Goal: Transaction & Acquisition: Purchase product/service

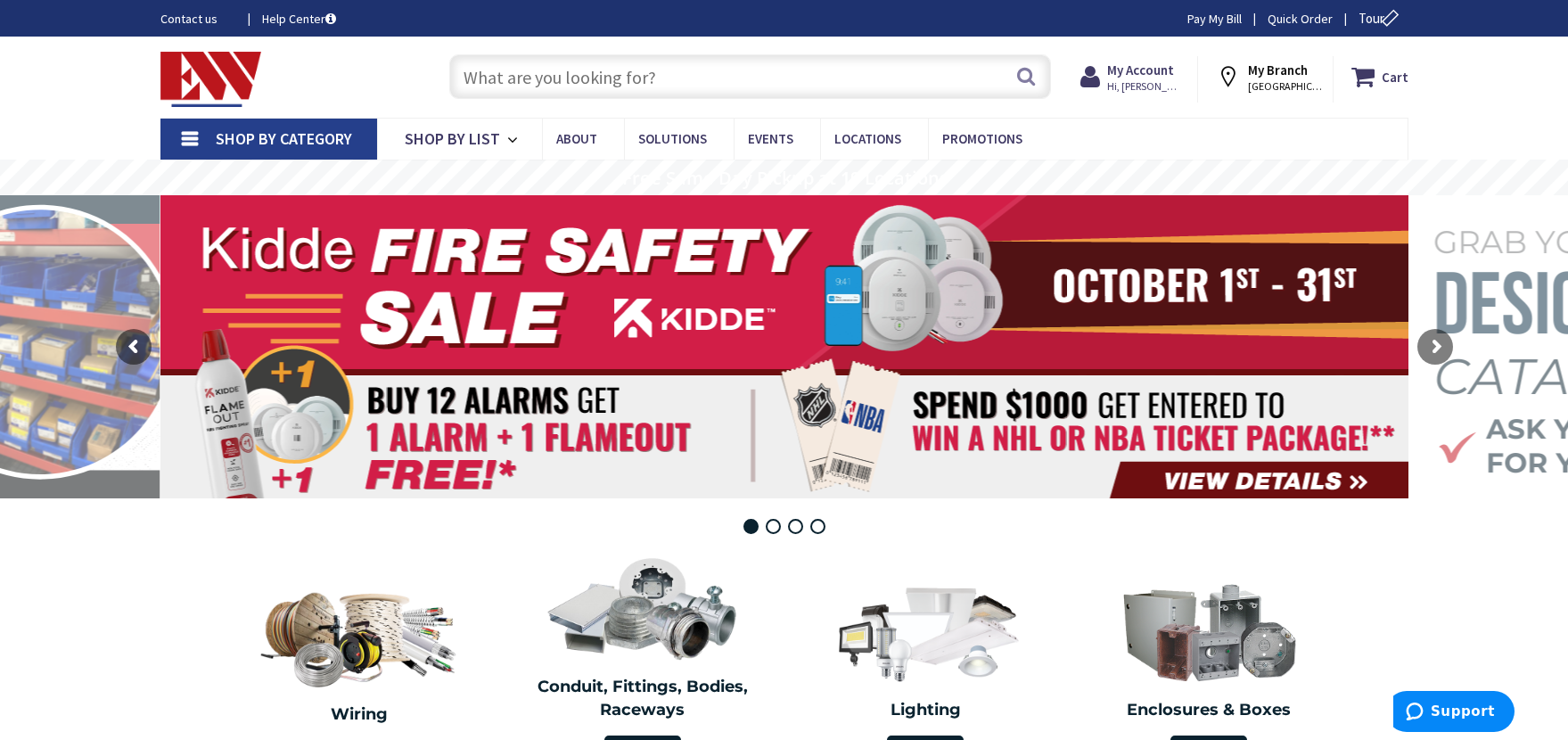
click at [553, 66] on input "text" at bounding box center [750, 77] width 602 height 45
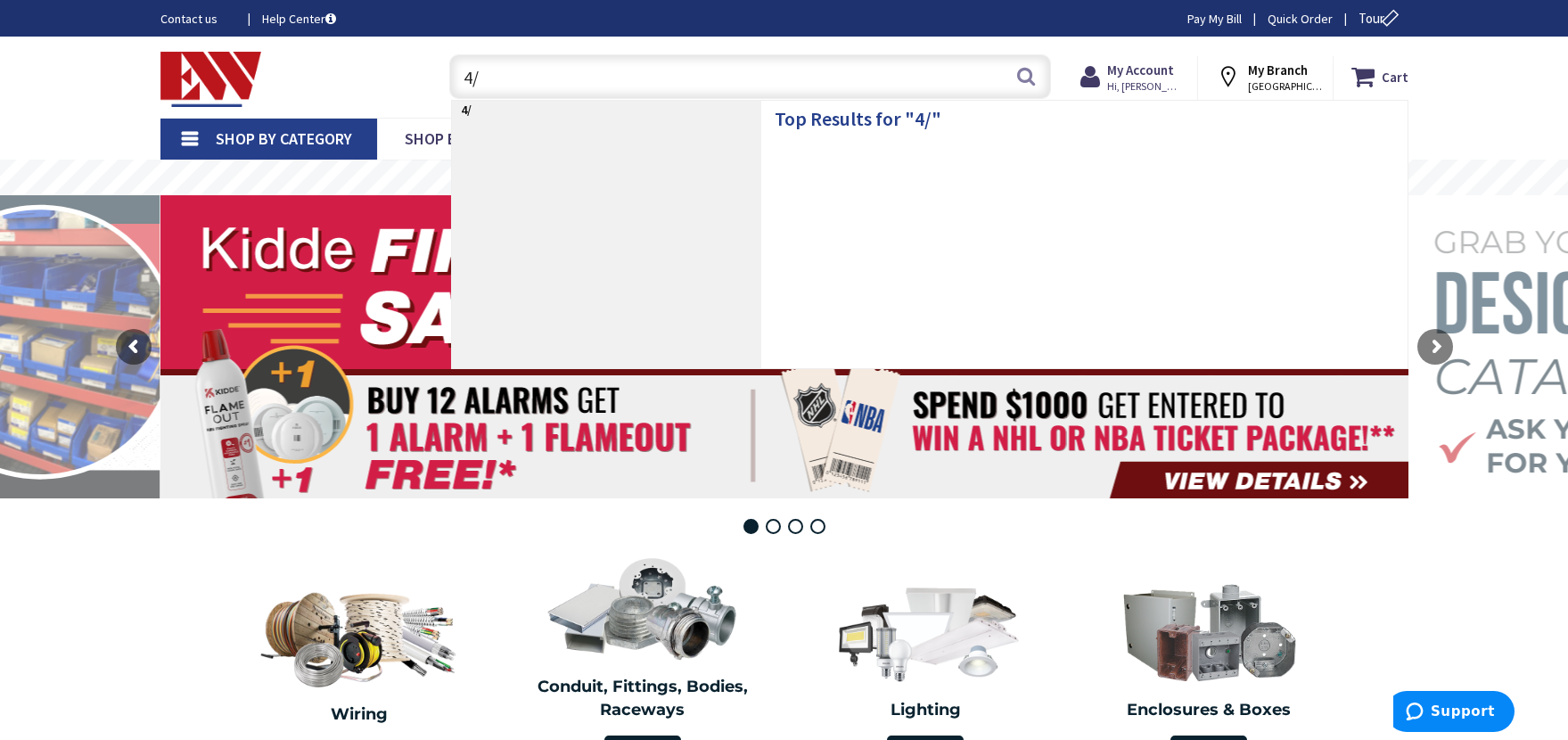
type input "4/0"
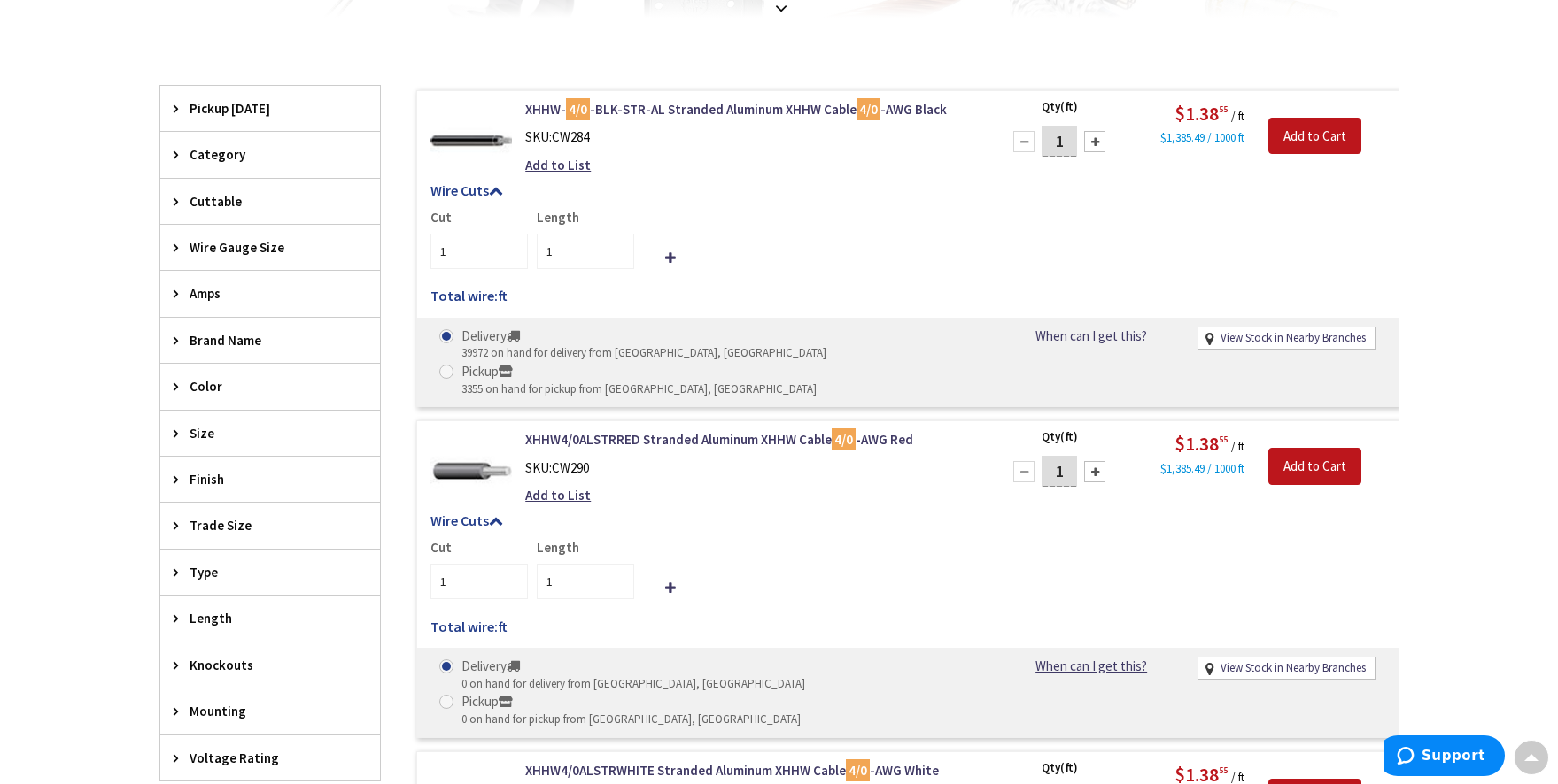
scroll to position [509, 0]
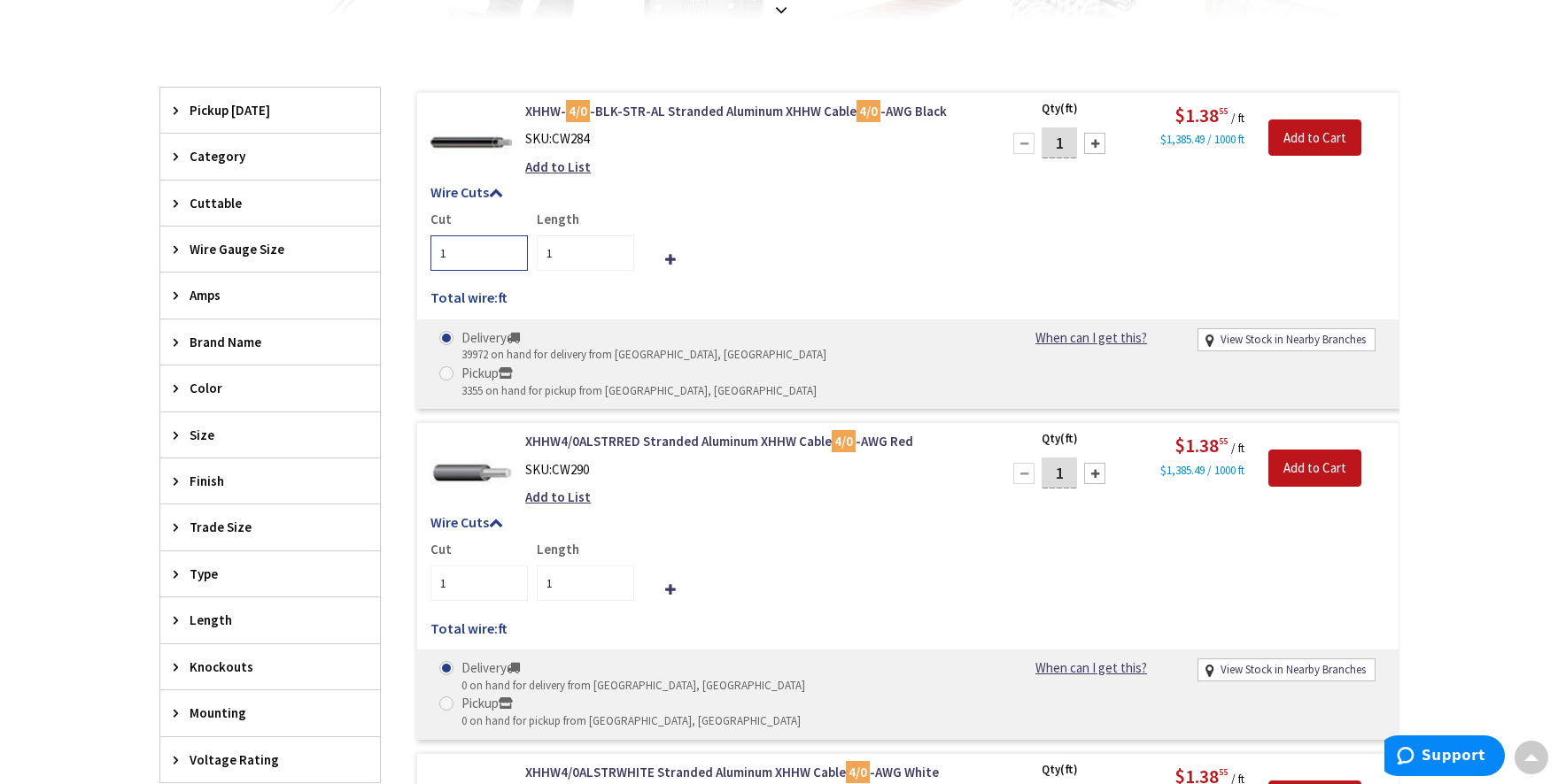
click at [496, 248] on input "1" at bounding box center [480, 253] width 98 height 36
type input "2"
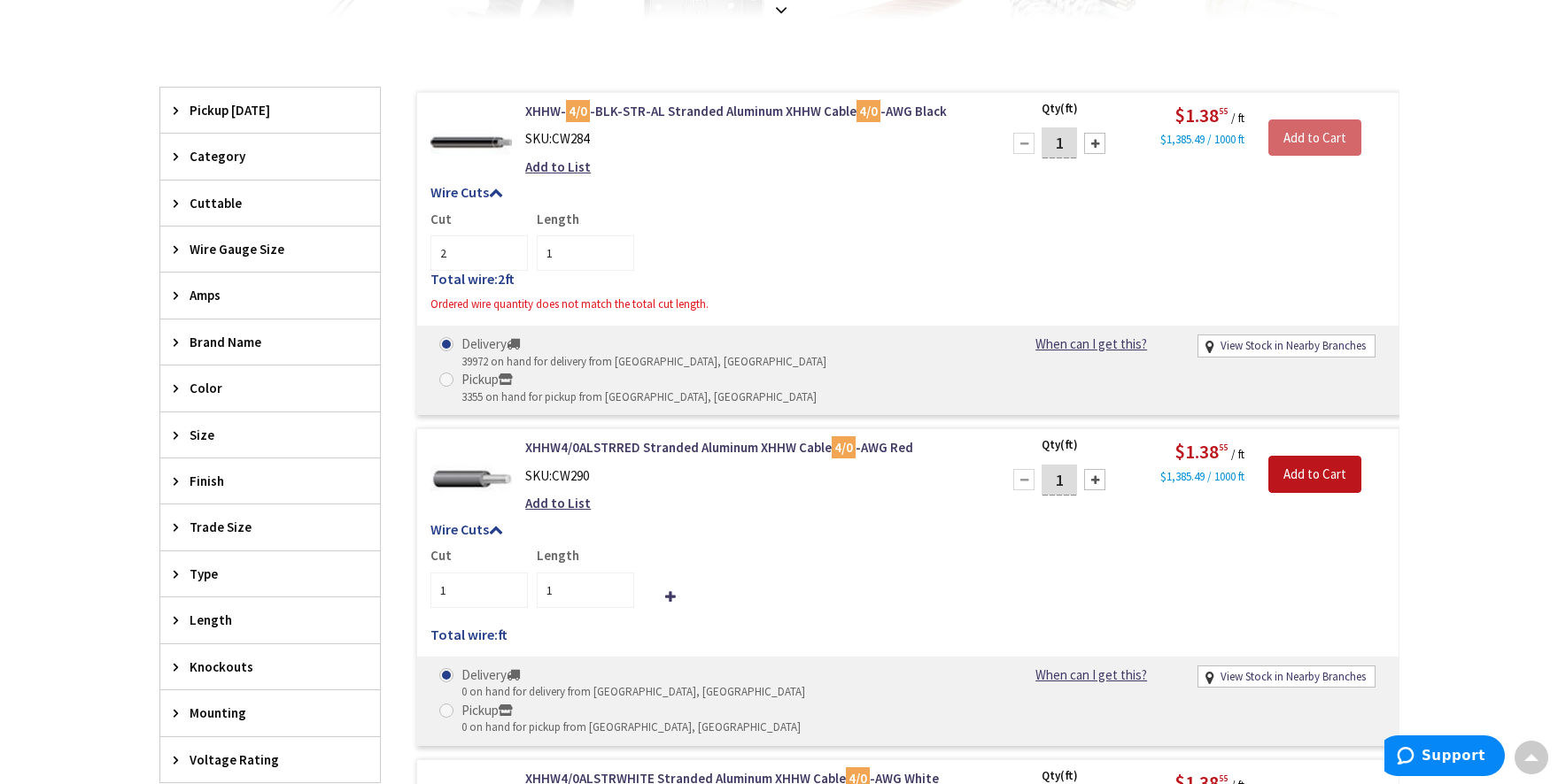
click at [767, 202] on div "Wire Cuts Cut 2 Length 1 Total wire: 2 ft Ordered wire quantity does not match …" at bounding box center [908, 253] width 982 height 137
click at [582, 248] on input "1" at bounding box center [585, 253] width 98 height 36
type input "1"
type input "125"
click at [1075, 139] on input "1" at bounding box center [1060, 143] width 36 height 31
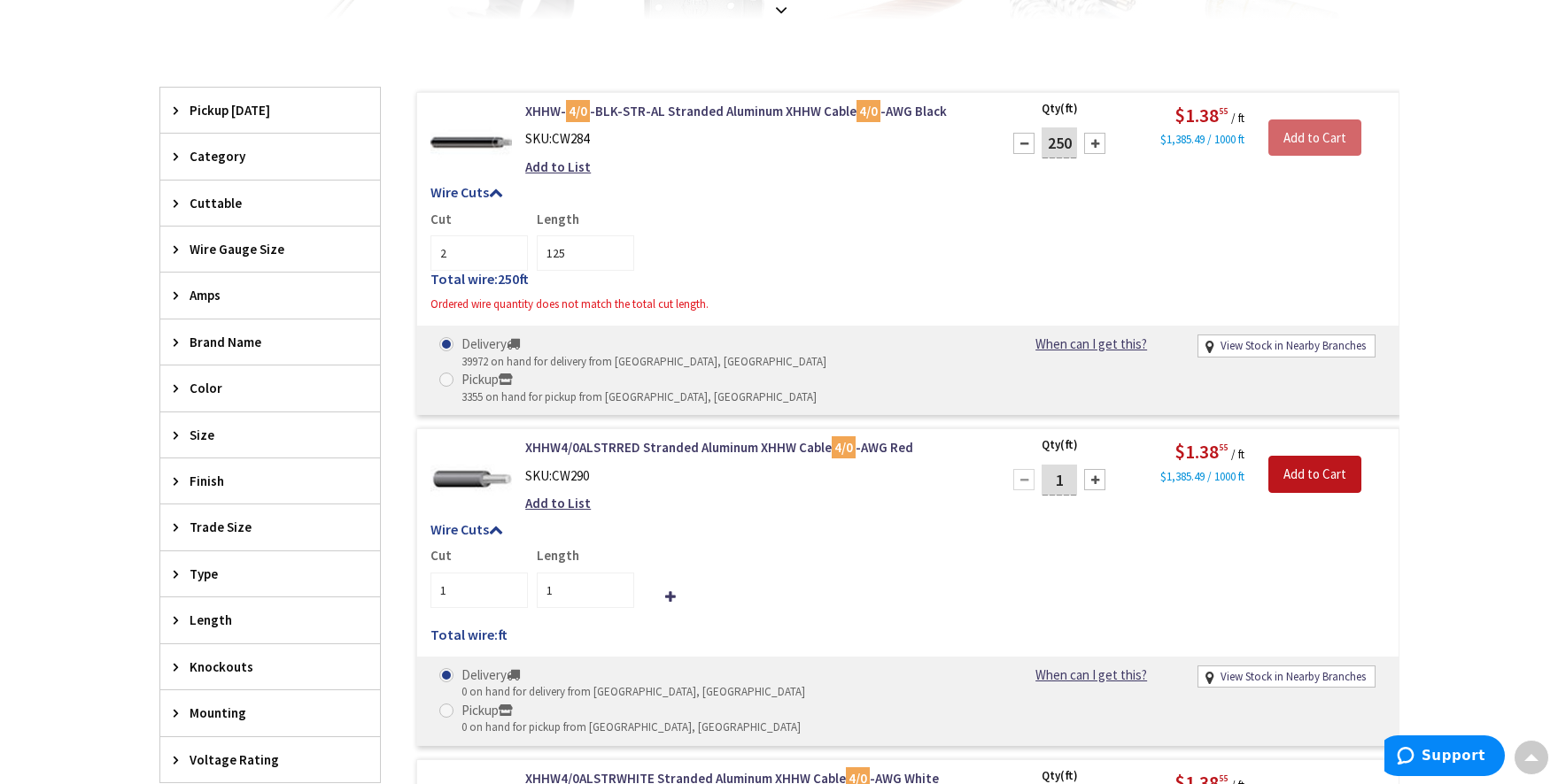
type input "250"
click at [1084, 263] on div "Cut 2 Length 125" at bounding box center [908, 240] width 955 height 61
click at [758, 202] on div "Wire Cuts Cut 2 Length 250 Total wire: 500 ft Ordered wire quantity does not ma…" at bounding box center [908, 253] width 982 height 137
click at [609, 252] on input "250" at bounding box center [585, 253] width 98 height 36
type input "2"
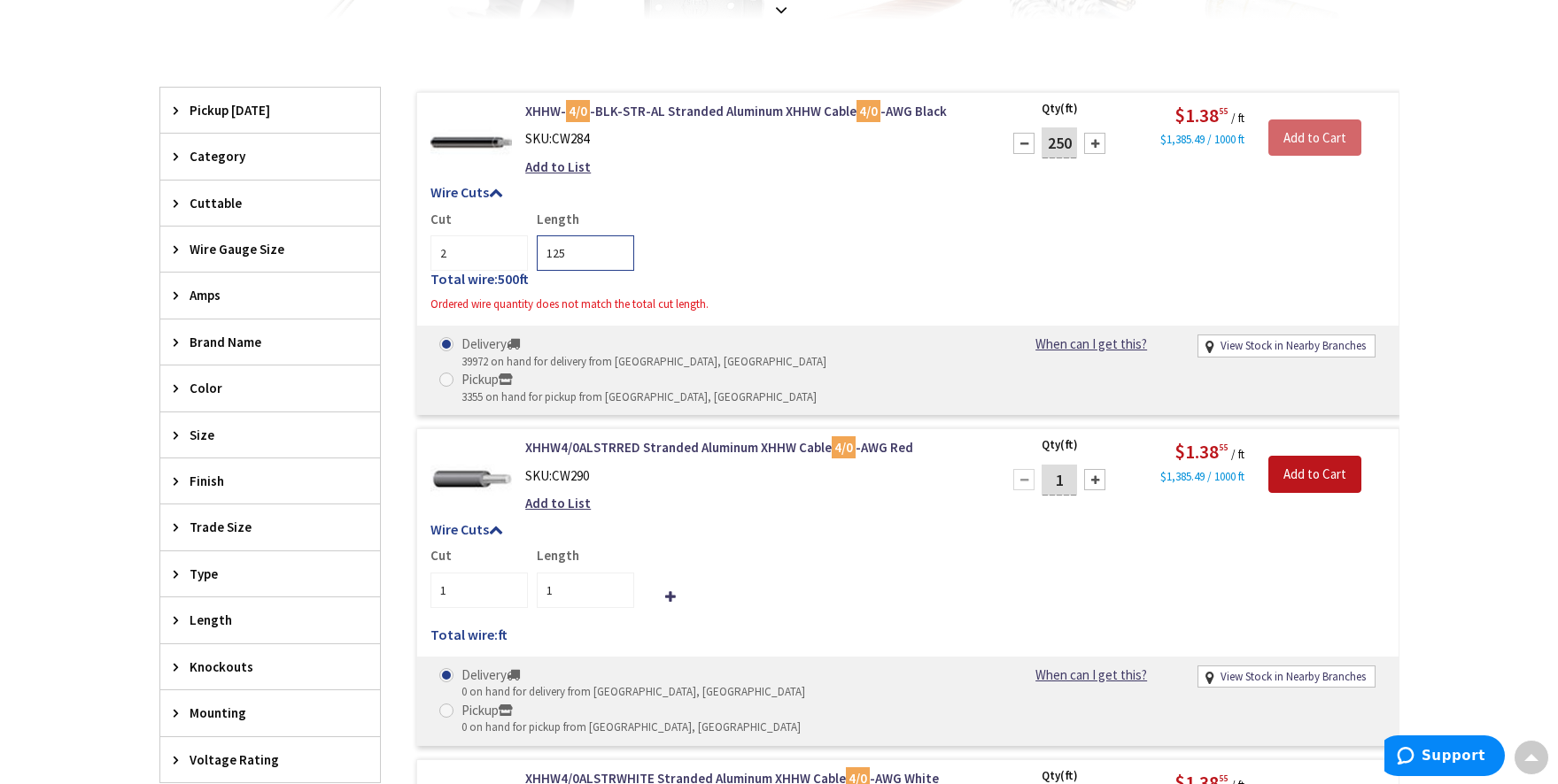
type input "125"
click at [748, 205] on div "Wire Cuts Cut 2 Length 125 Total wire: 500 ft Ordered wire quantity does not ma…" at bounding box center [908, 253] width 982 height 137
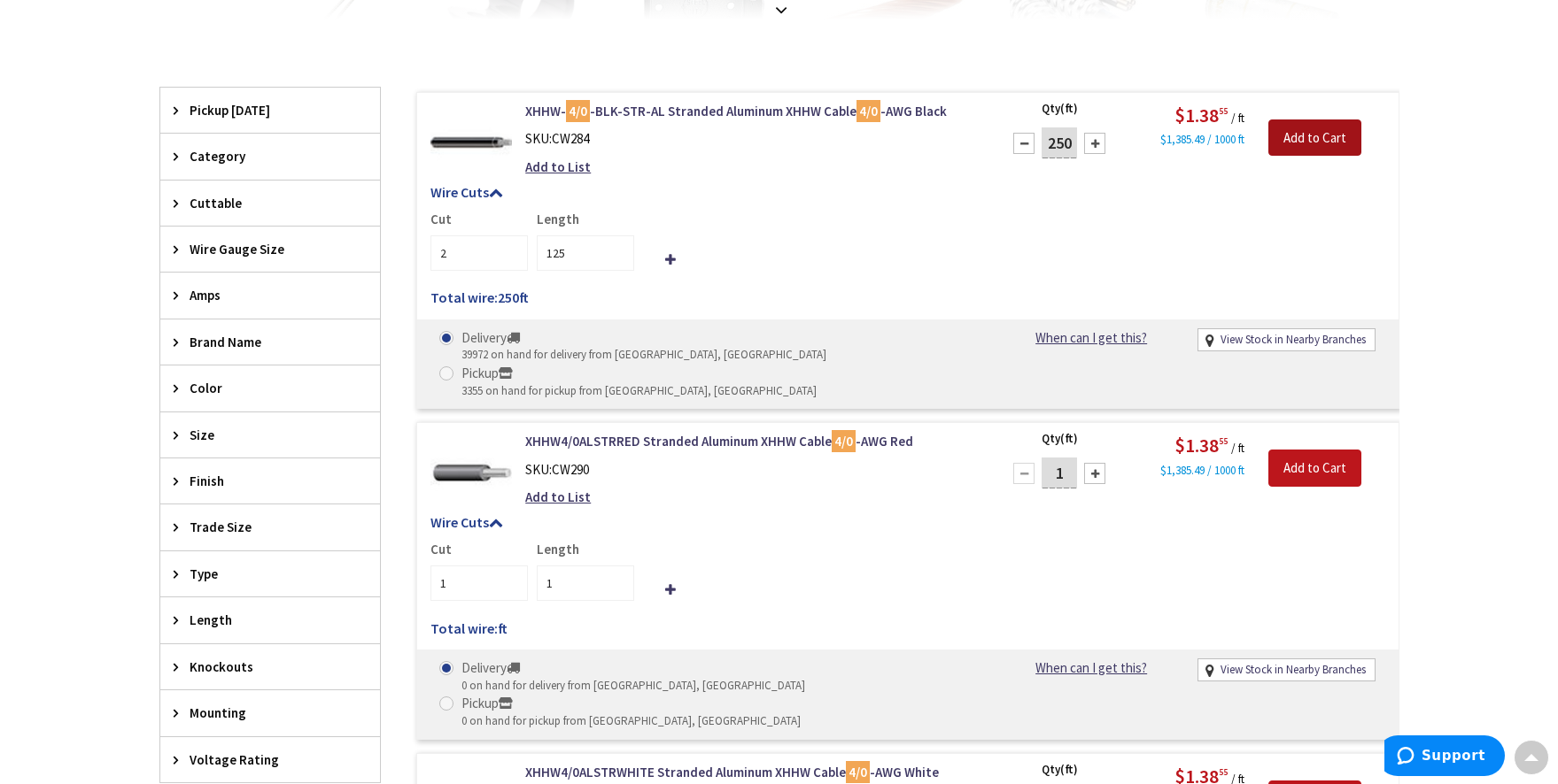
click at [1348, 140] on input "Add to Cart" at bounding box center [1315, 139] width 93 height 37
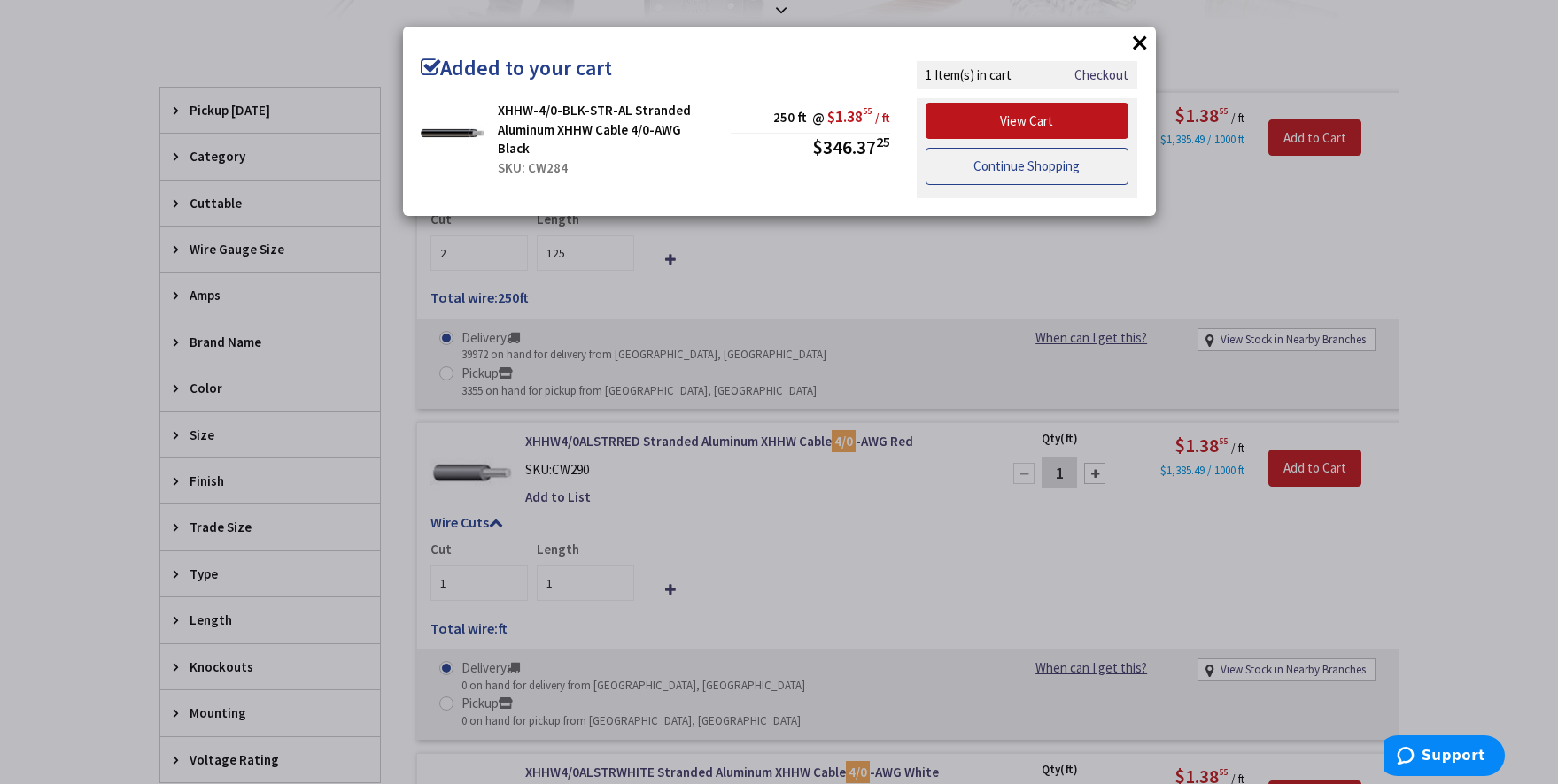
click at [999, 171] on link "Continue Shopping" at bounding box center [1027, 167] width 203 height 37
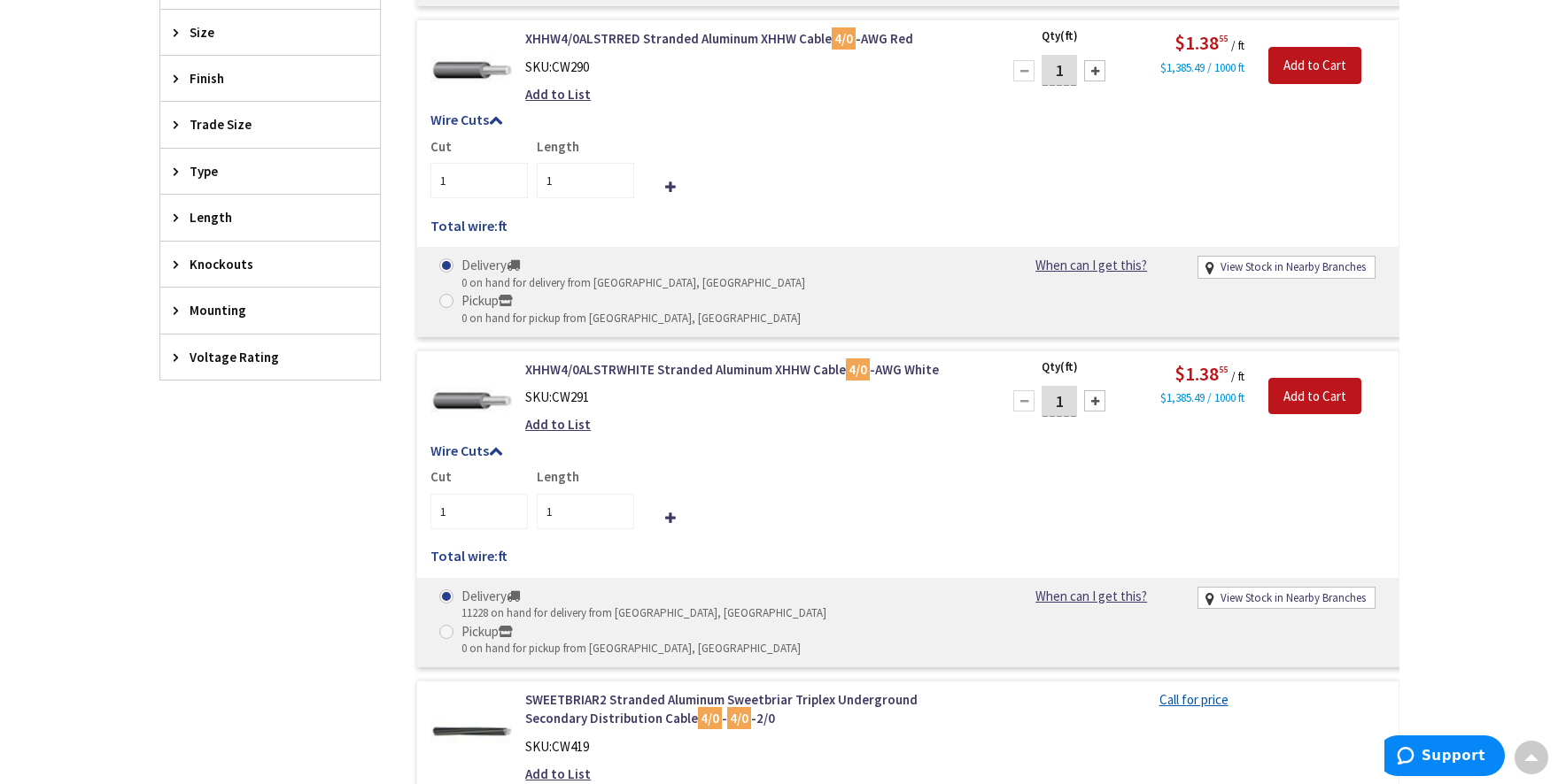
scroll to position [915, 0]
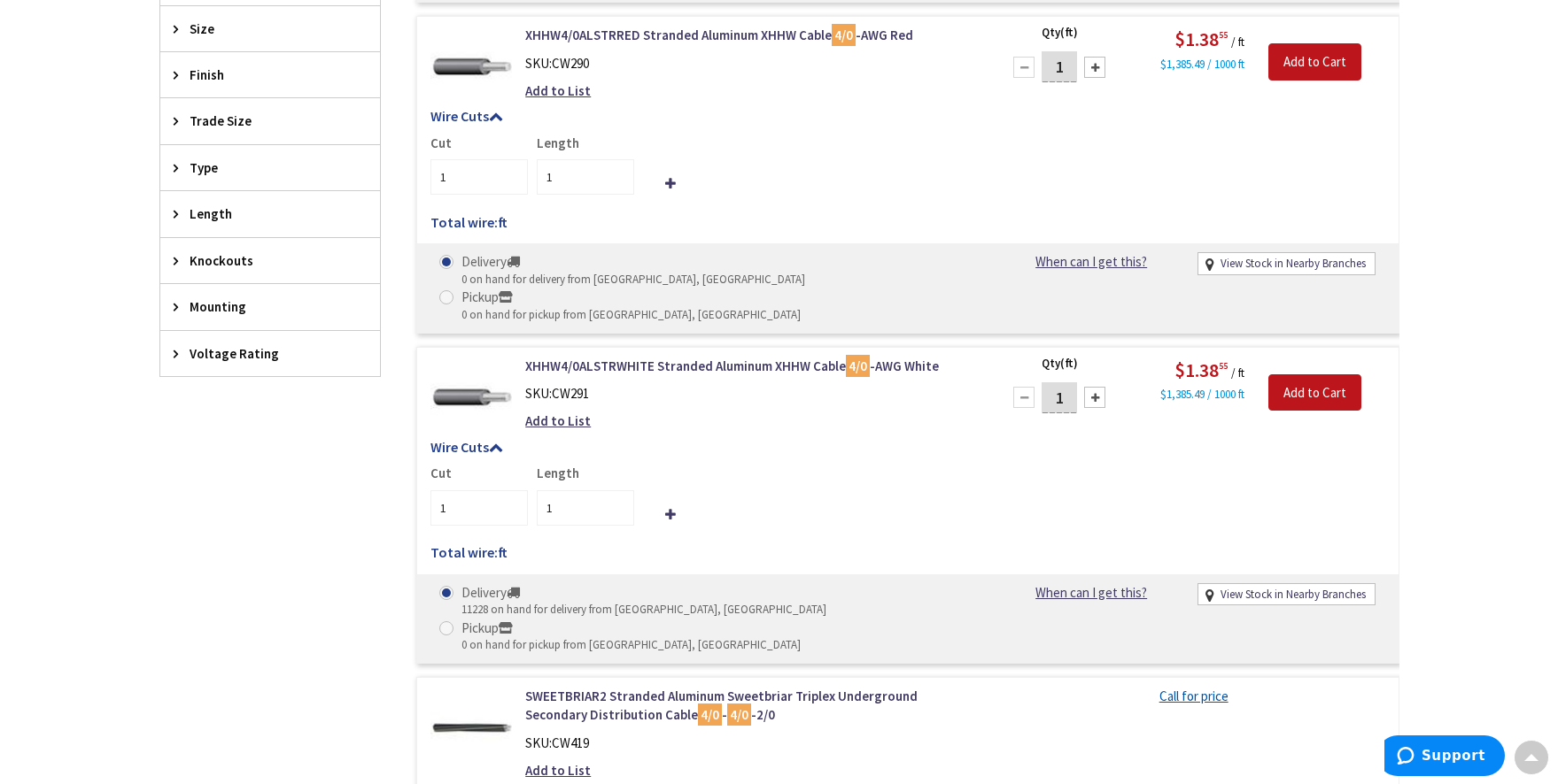
click at [1062, 383] on input "1" at bounding box center [1060, 398] width 36 height 31
type input "125"
click at [574, 490] on input "125" at bounding box center [585, 508] width 98 height 36
click at [1287, 375] on input "Add to Cart" at bounding box center [1315, 393] width 93 height 37
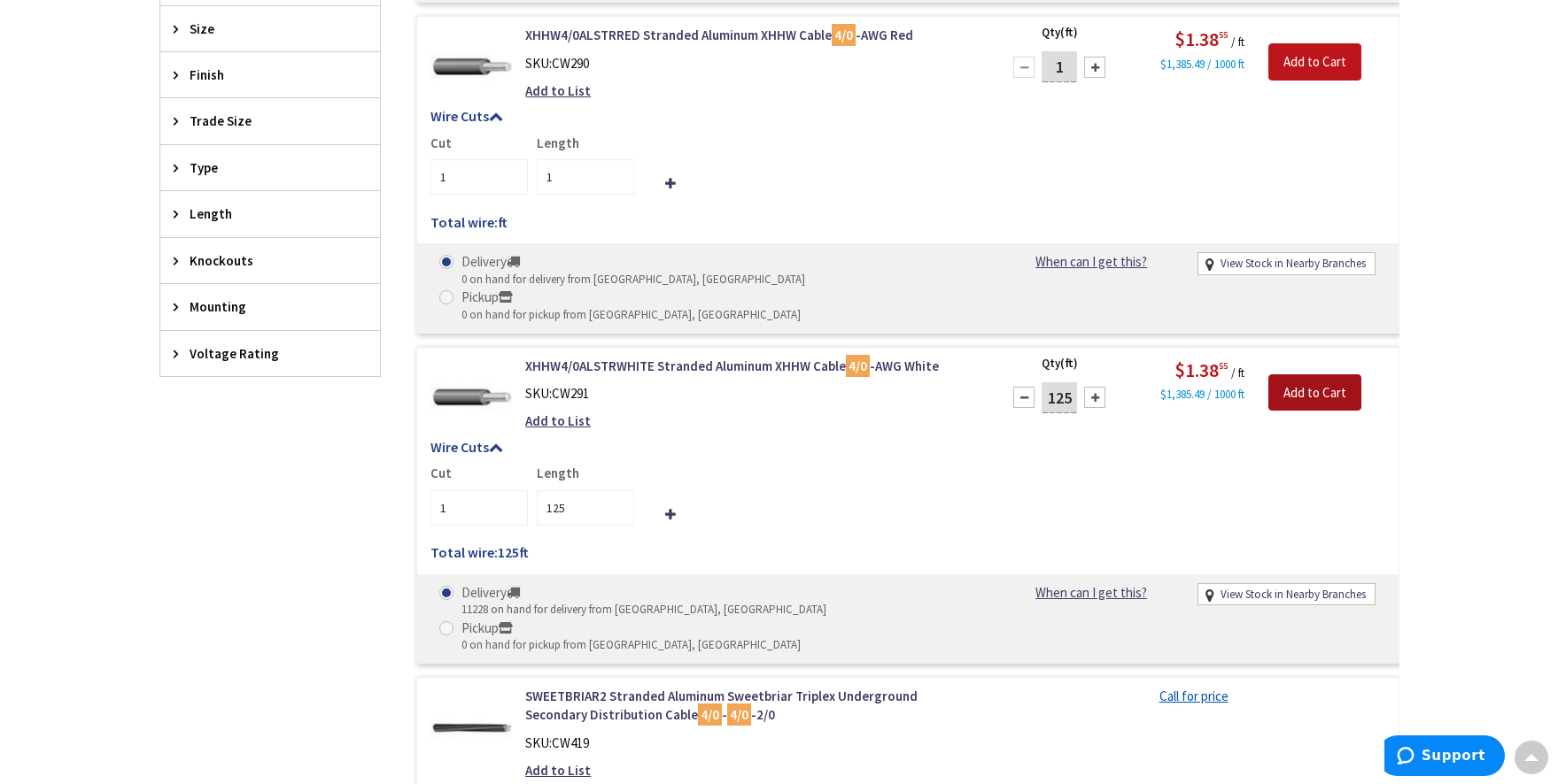
scroll to position [916, 0]
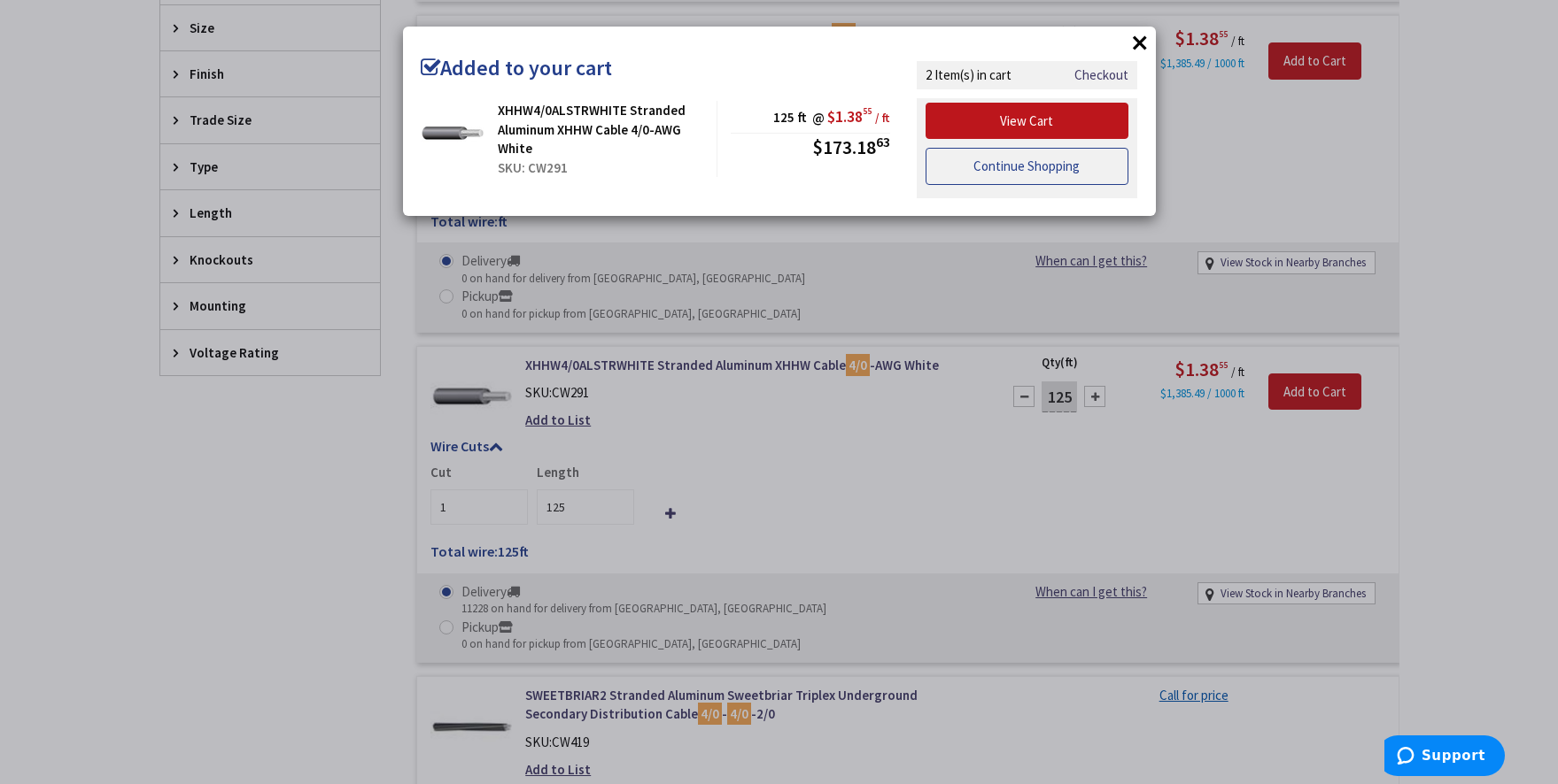
click at [980, 170] on link "Continue Shopping" at bounding box center [1027, 167] width 203 height 37
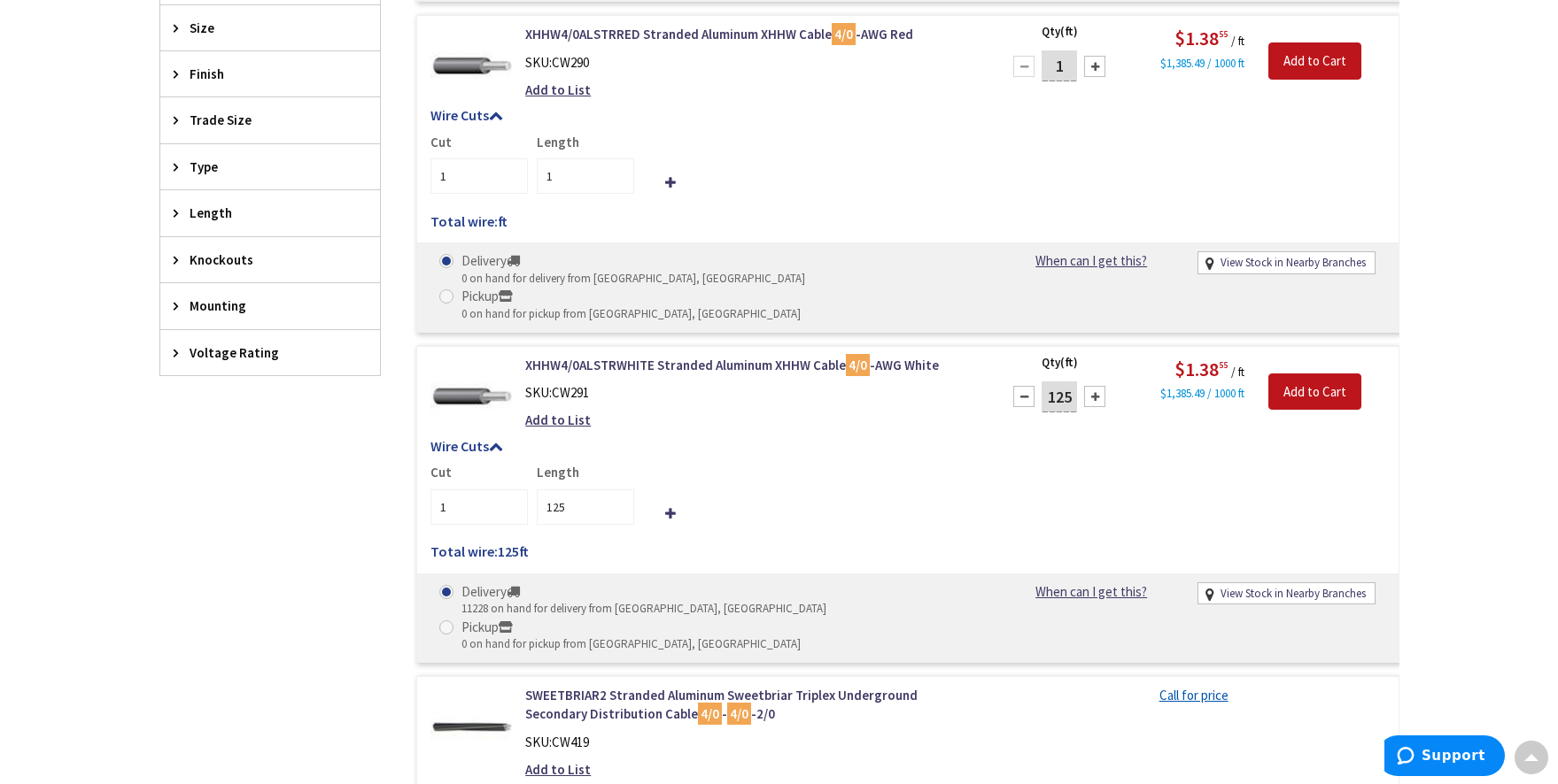
scroll to position [0, 0]
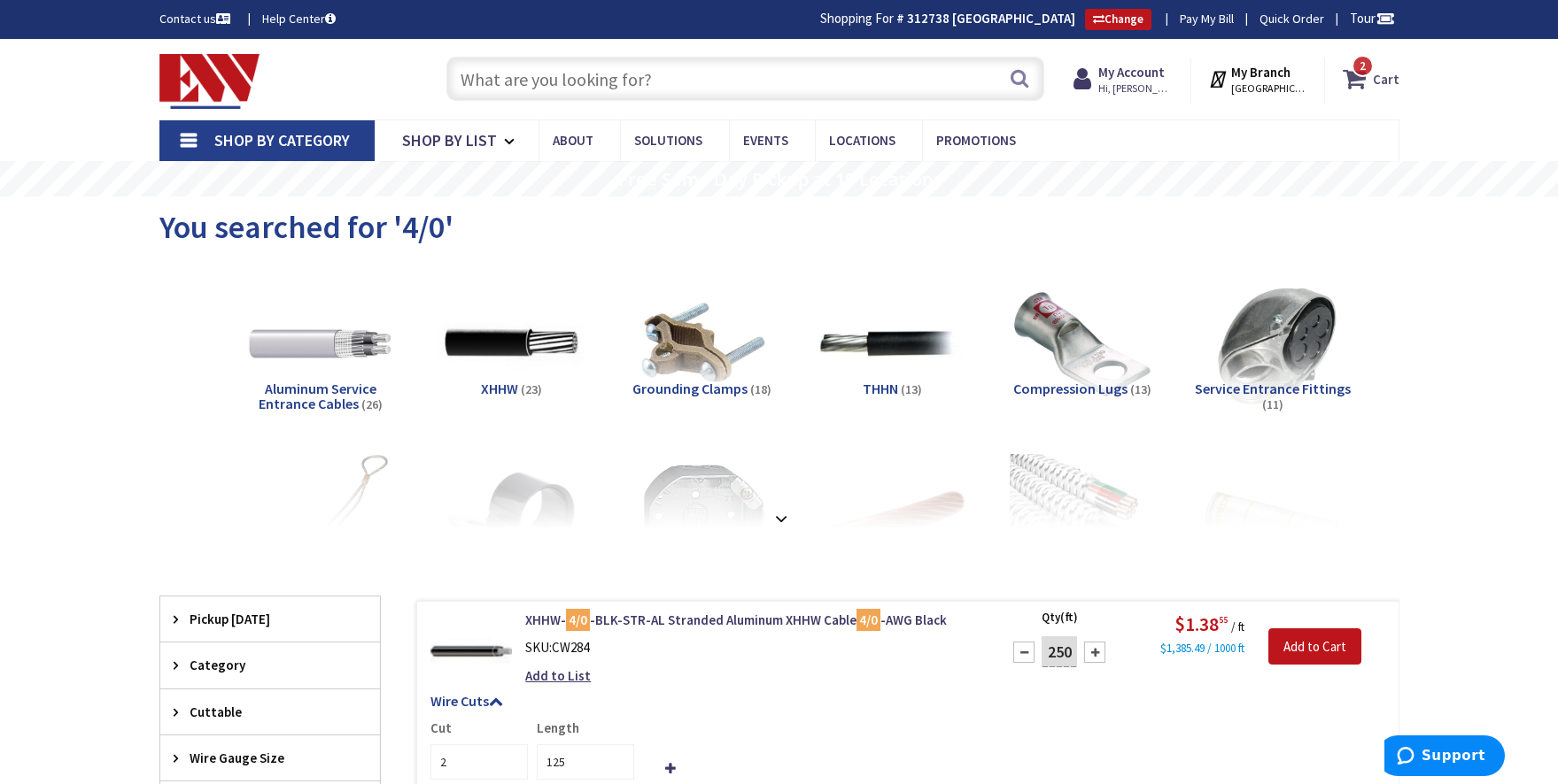
click at [1394, 76] on strong "Cart" at bounding box center [1386, 79] width 27 height 32
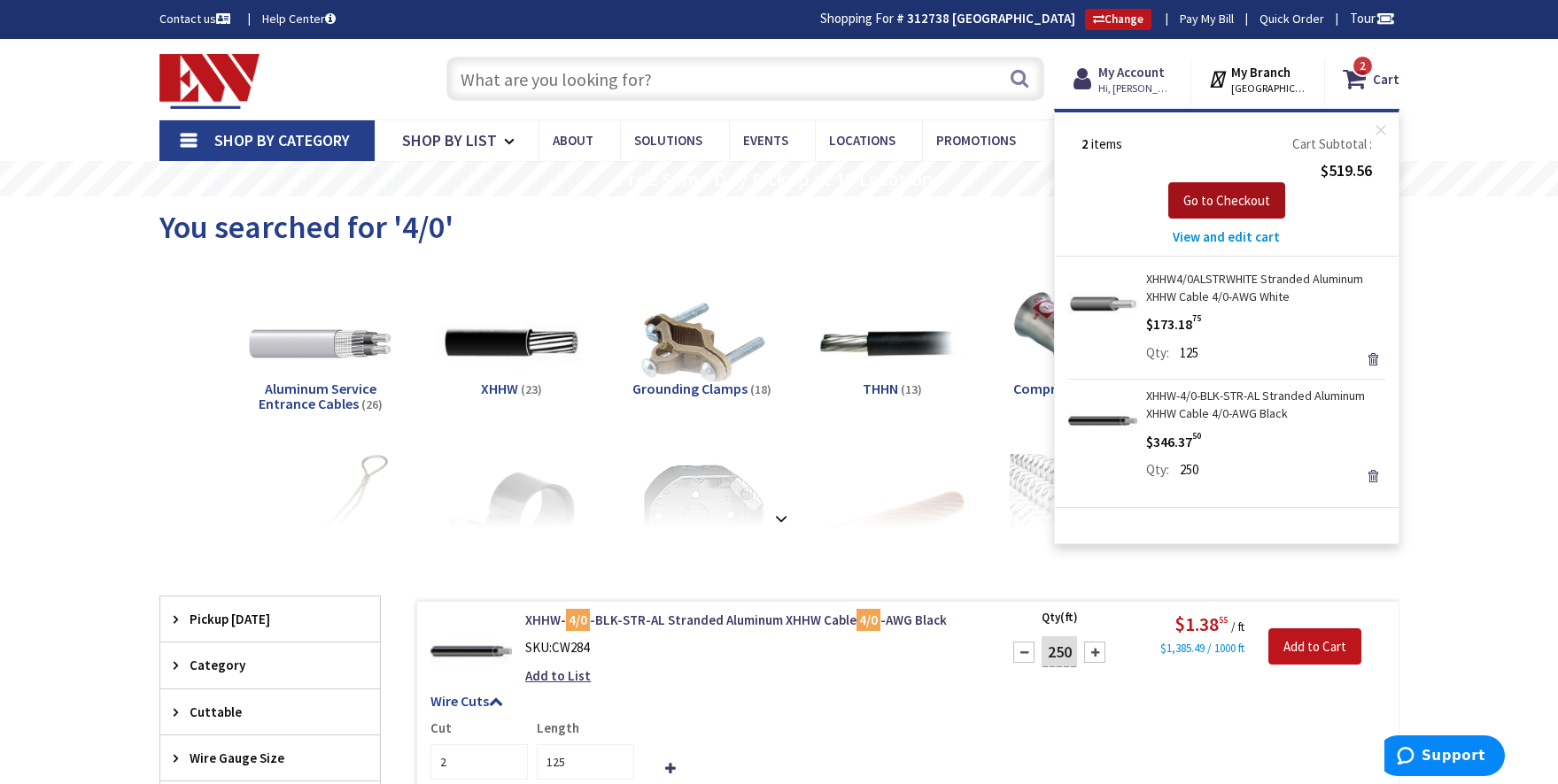
click at [1241, 201] on span "Go to Checkout" at bounding box center [1227, 200] width 87 height 17
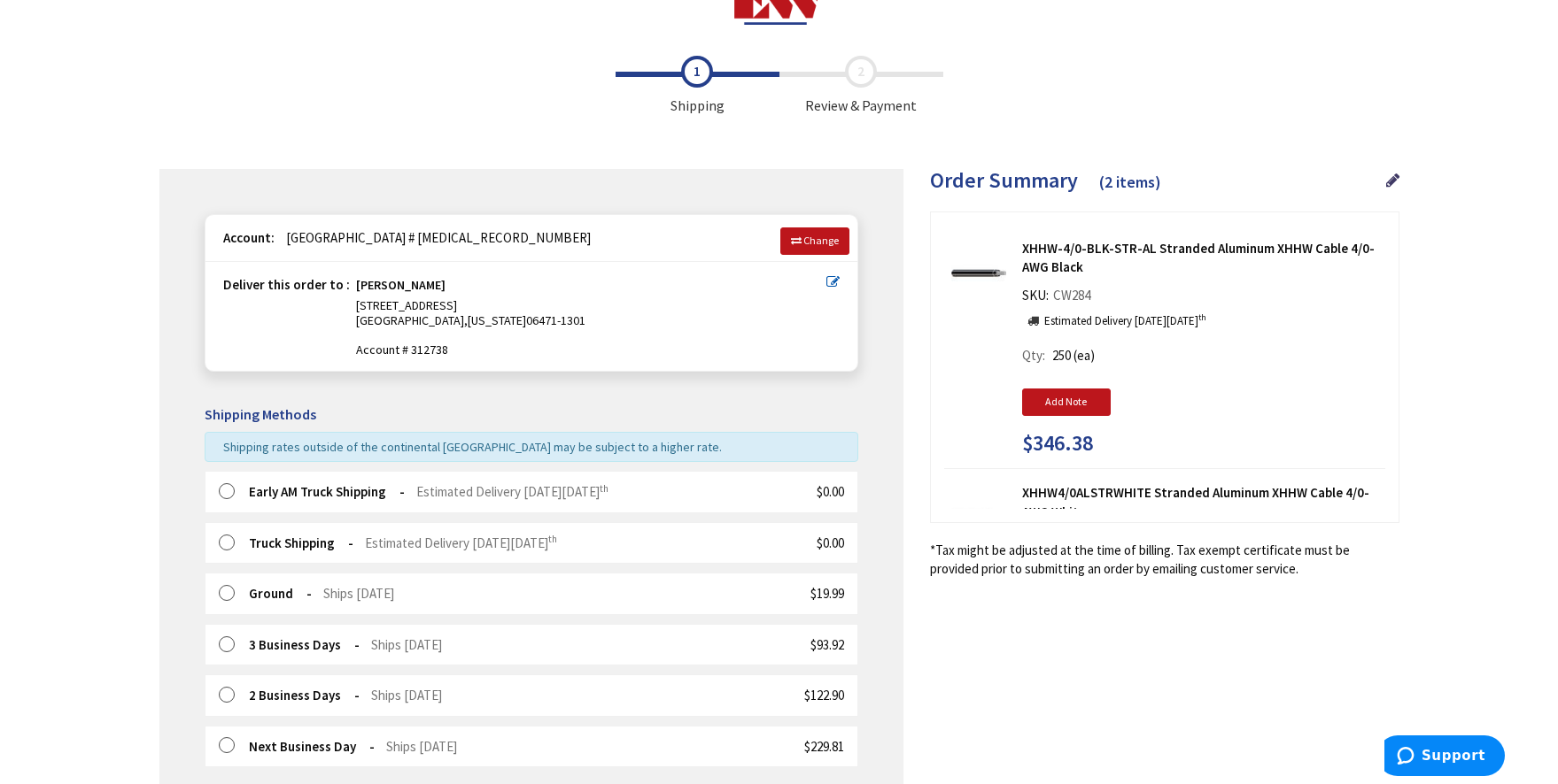
scroll to position [52, 0]
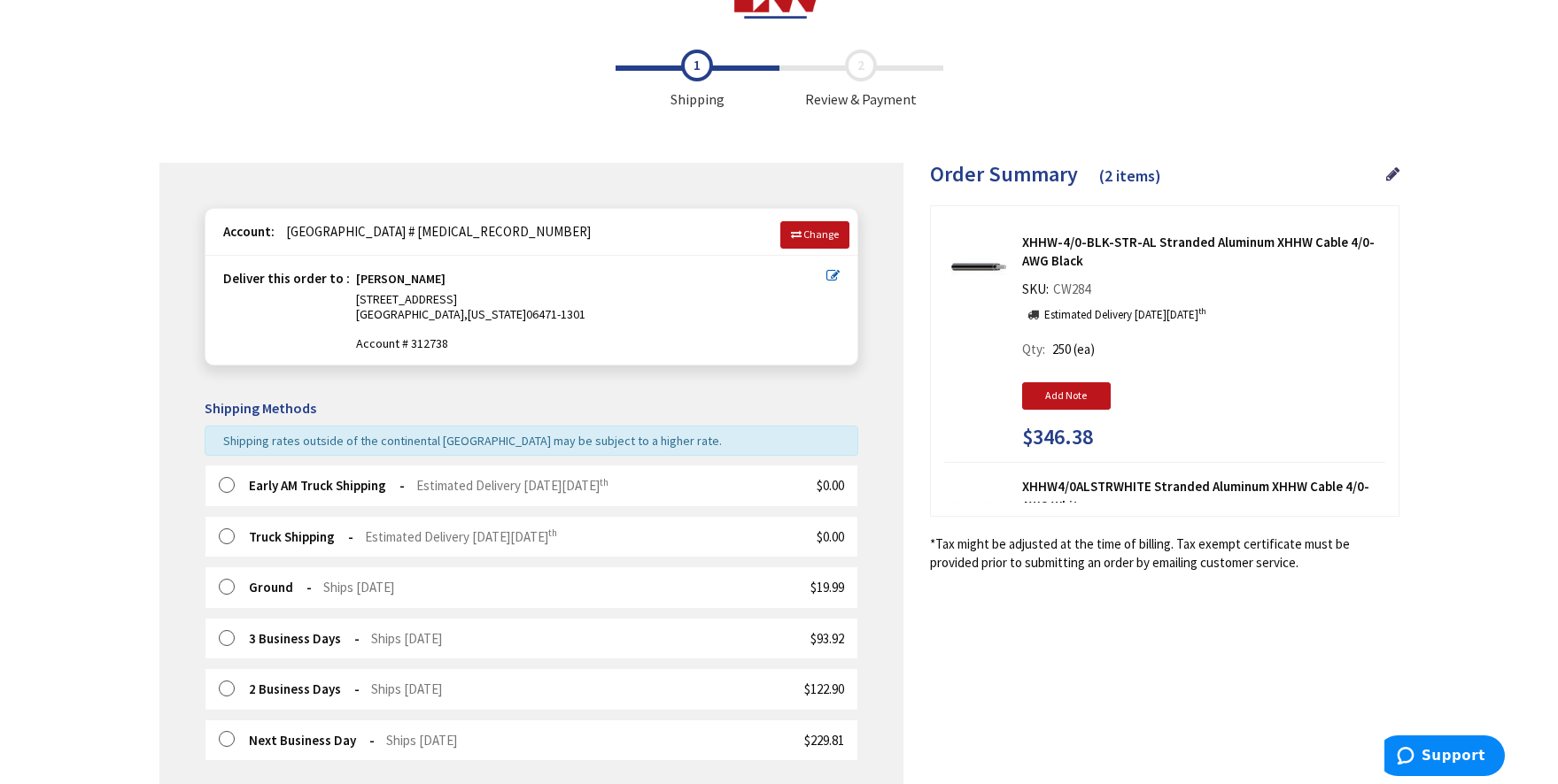
click at [399, 477] on strong "Early AM Truck Shipping" at bounding box center [326, 485] width 155 height 17
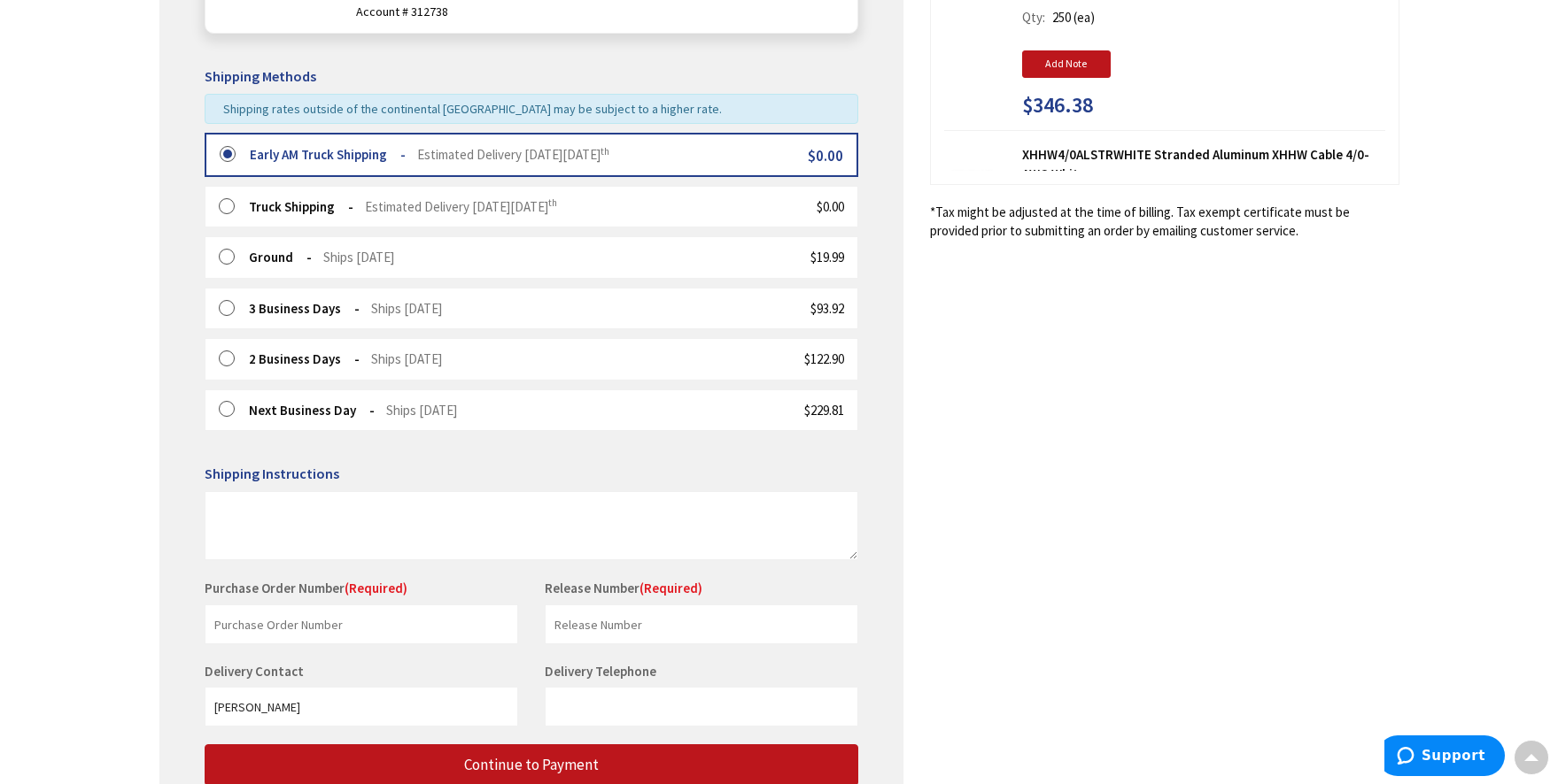
scroll to position [386, 0]
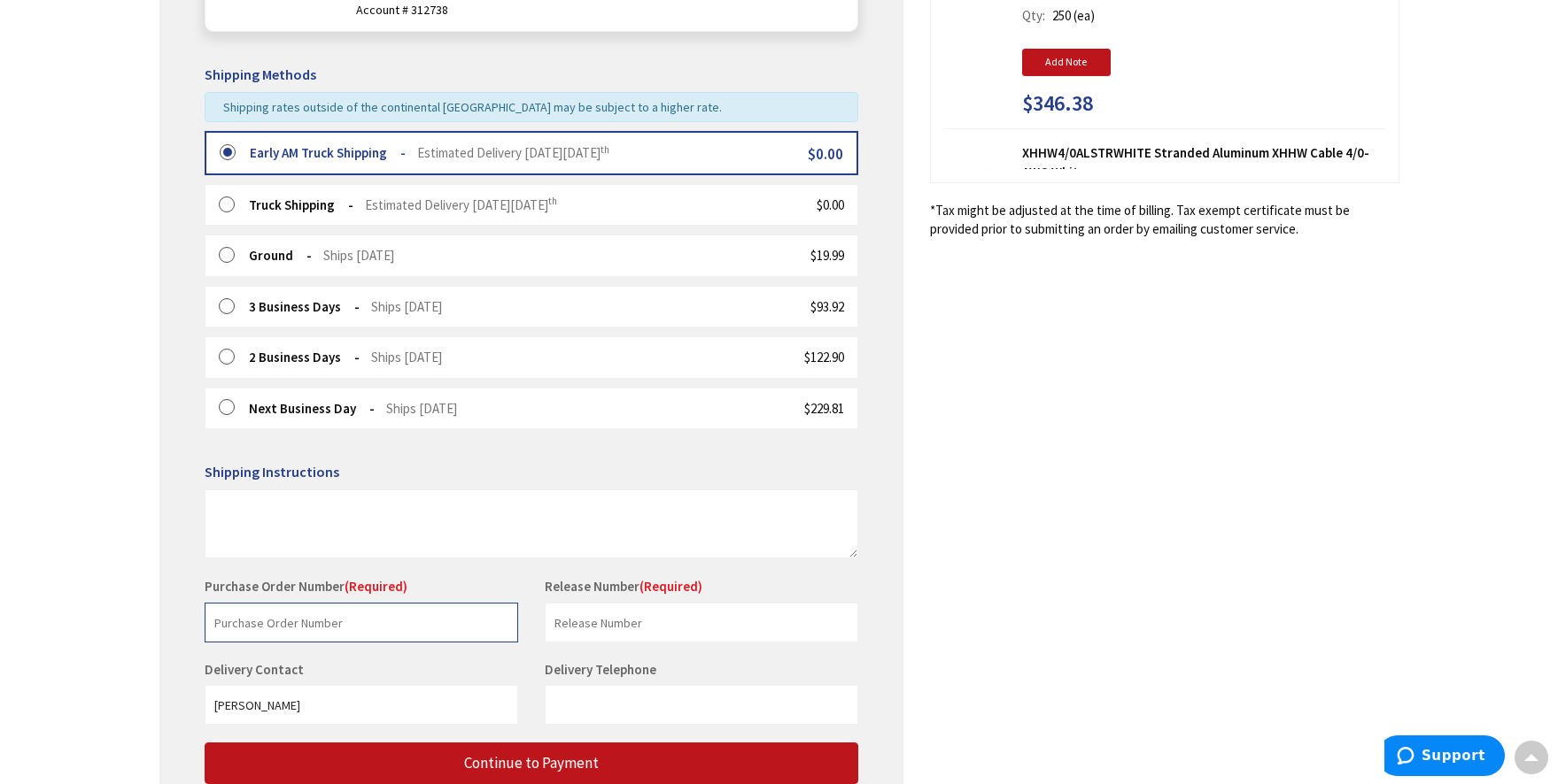
click at [328, 603] on input "text" at bounding box center [361, 622] width 314 height 40
type input "m"
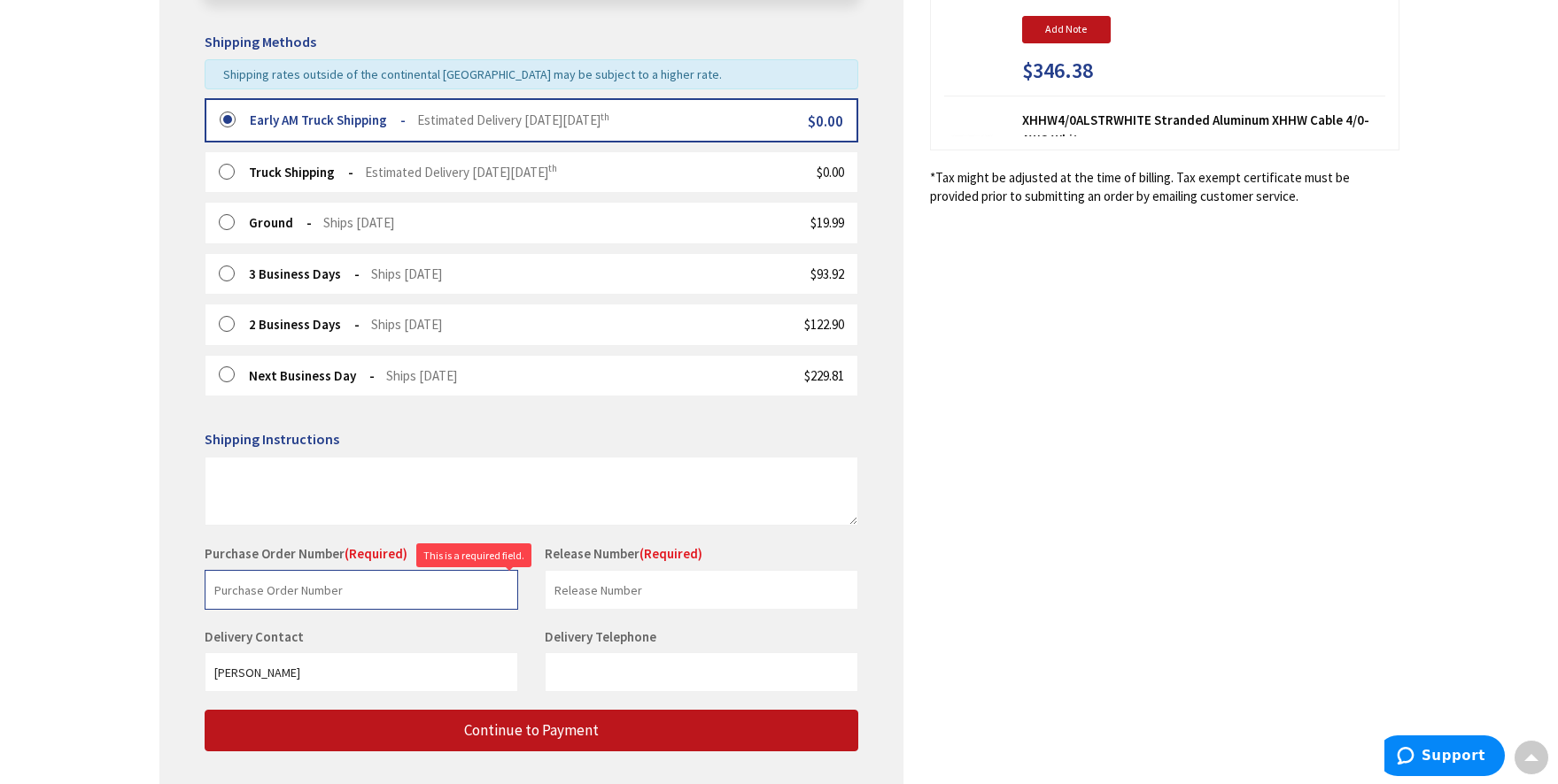
scroll to position [421, 0]
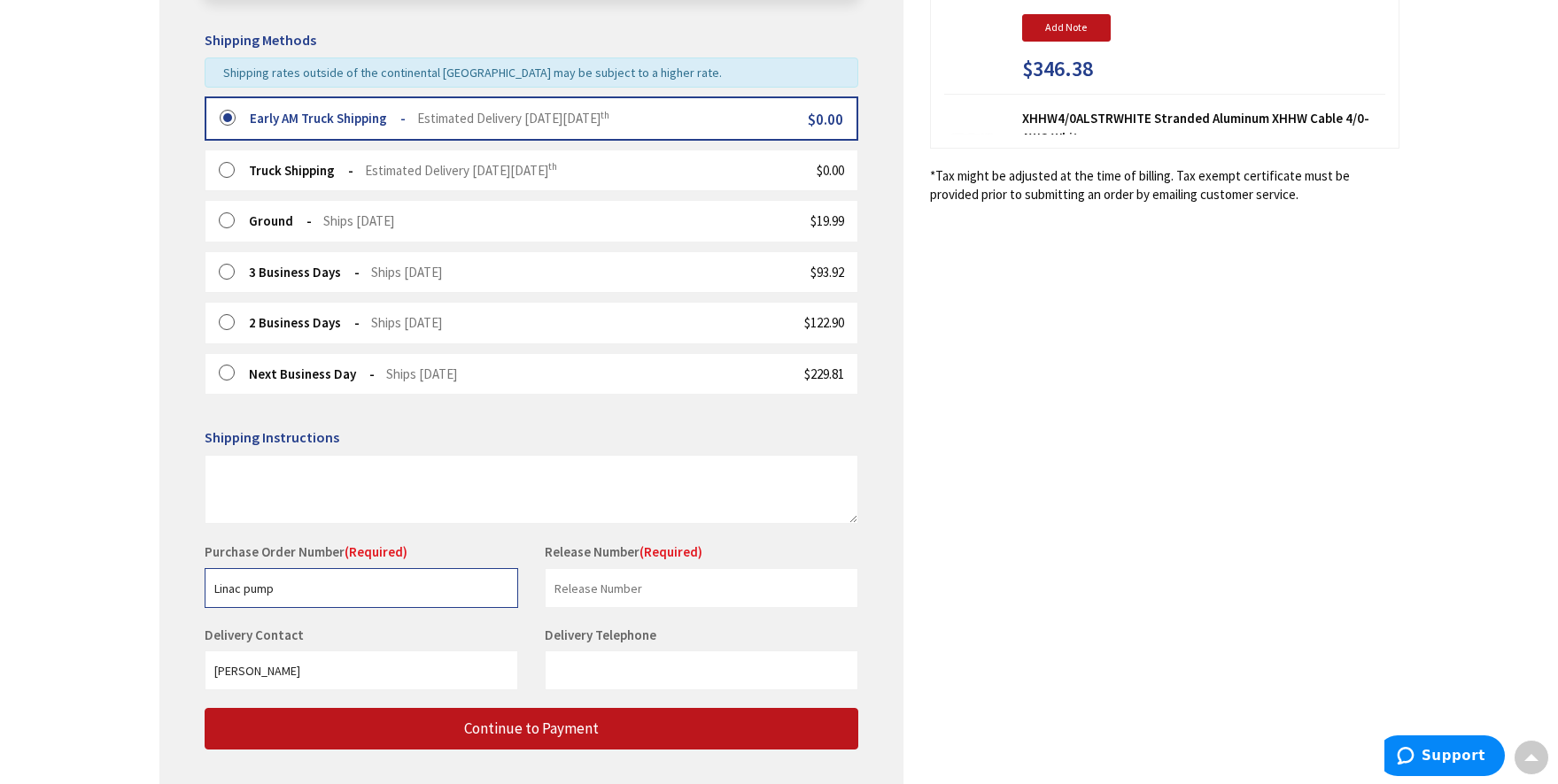
type input "Linac pump"
click at [622, 590] on input "text" at bounding box center [701, 588] width 314 height 40
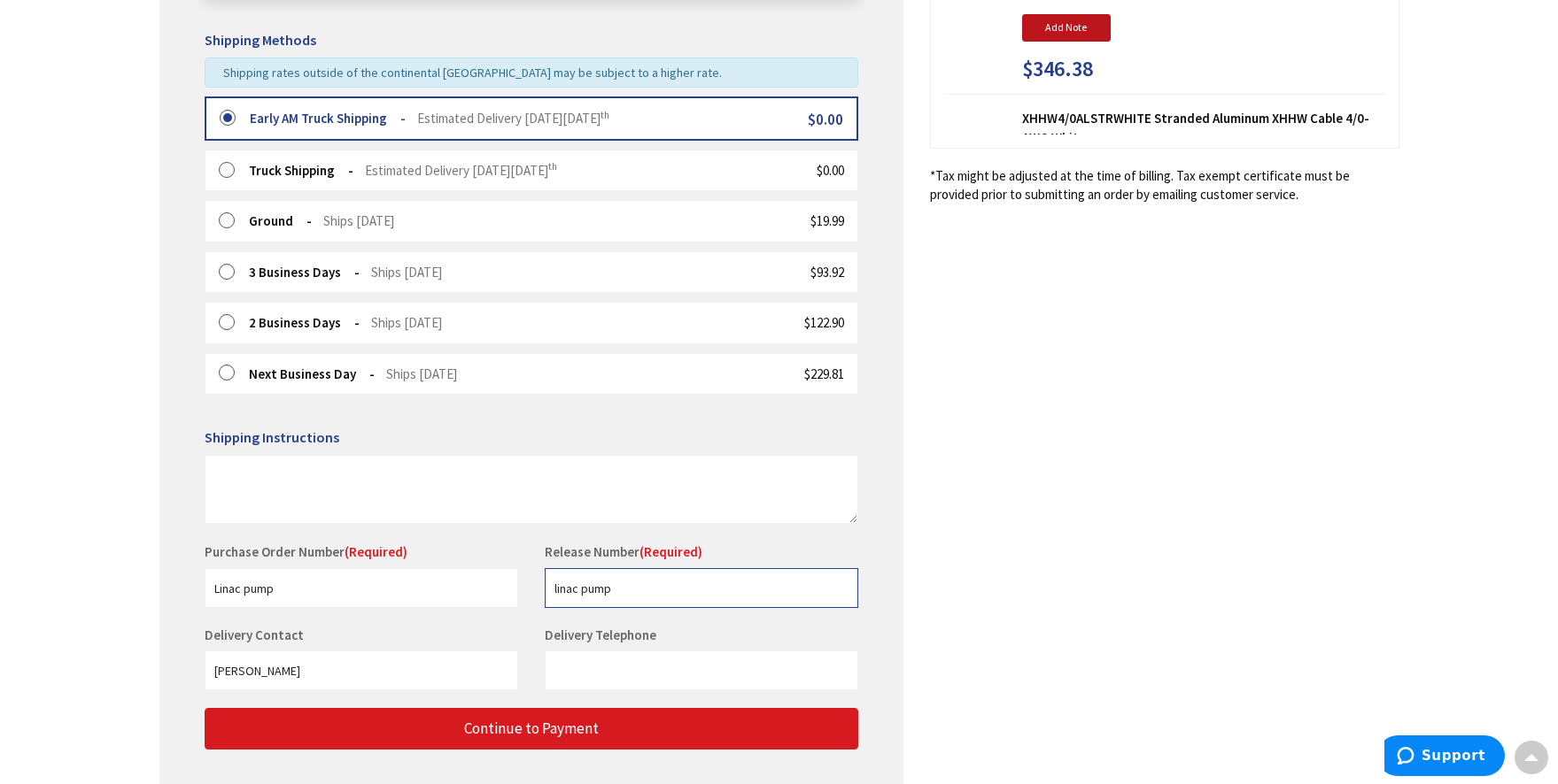
type input "linac pump"
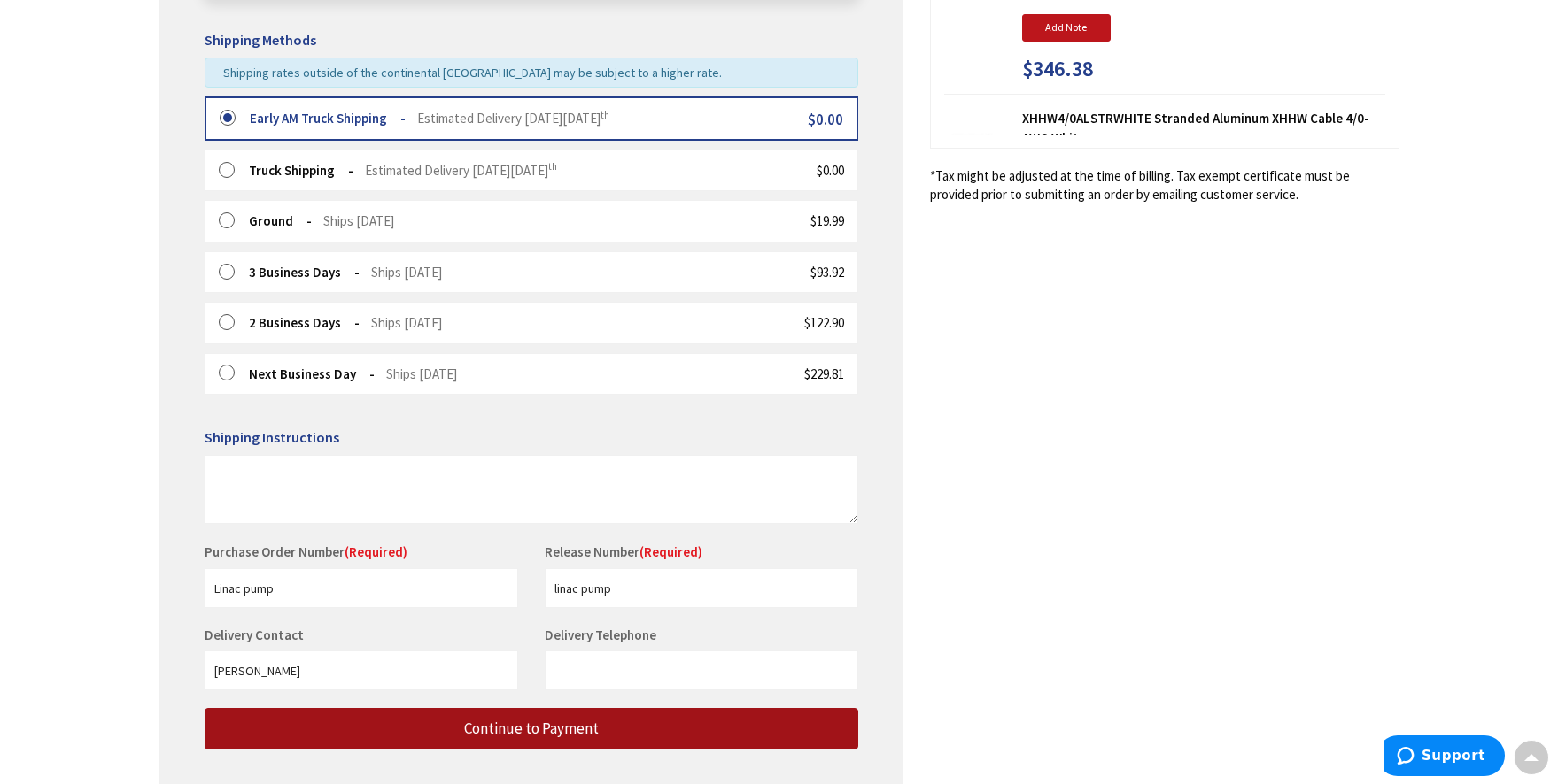
click at [537, 720] on span "Continue to Payment" at bounding box center [531, 729] width 135 height 20
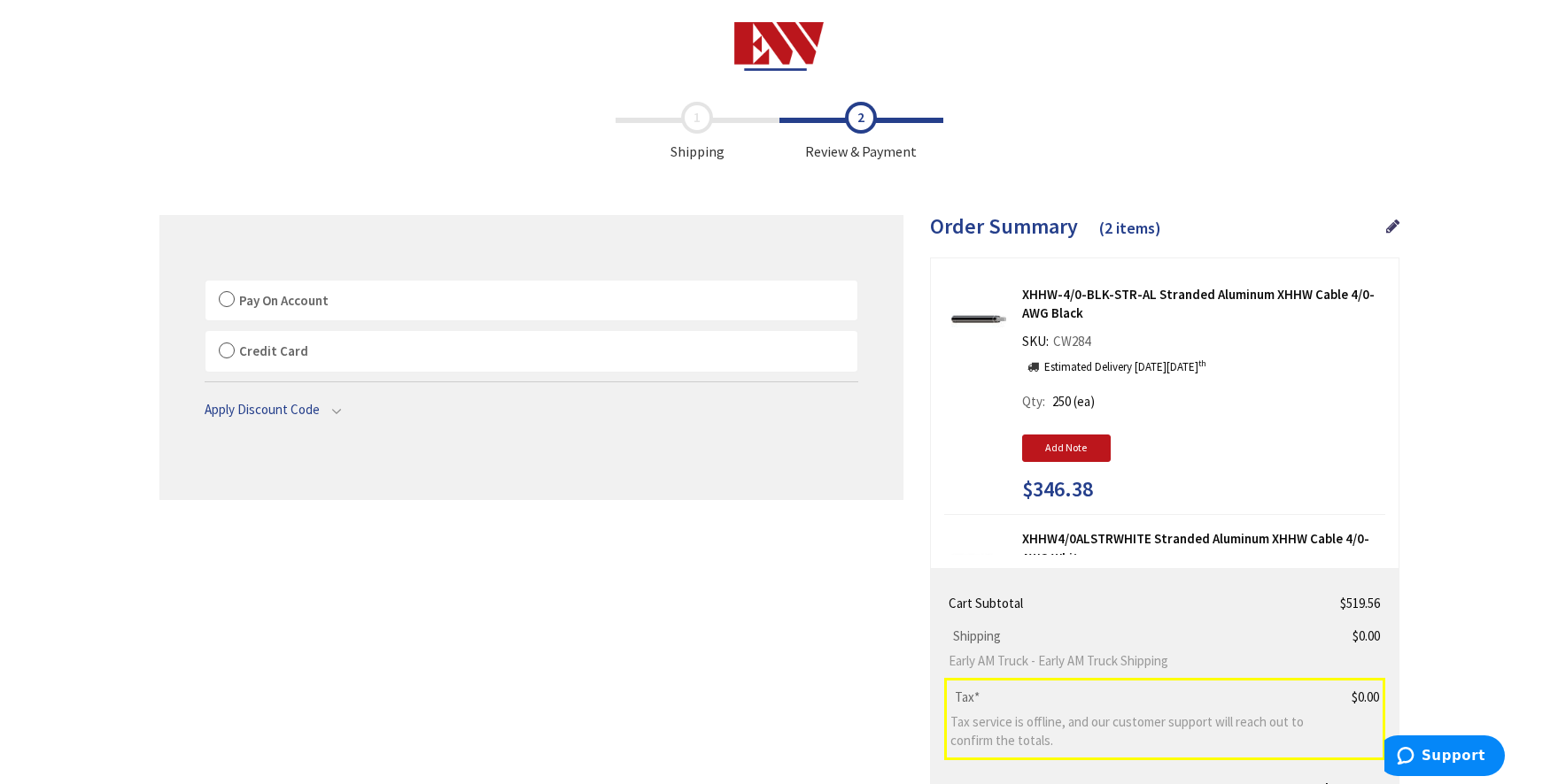
click at [492, 298] on label "Pay On Account" at bounding box center [531, 301] width 652 height 41
click at [271, 301] on span "Pay On Account" at bounding box center [283, 300] width 90 height 17
click at [205, 284] on input "Pay On Account" at bounding box center [205, 284] width 0 height 0
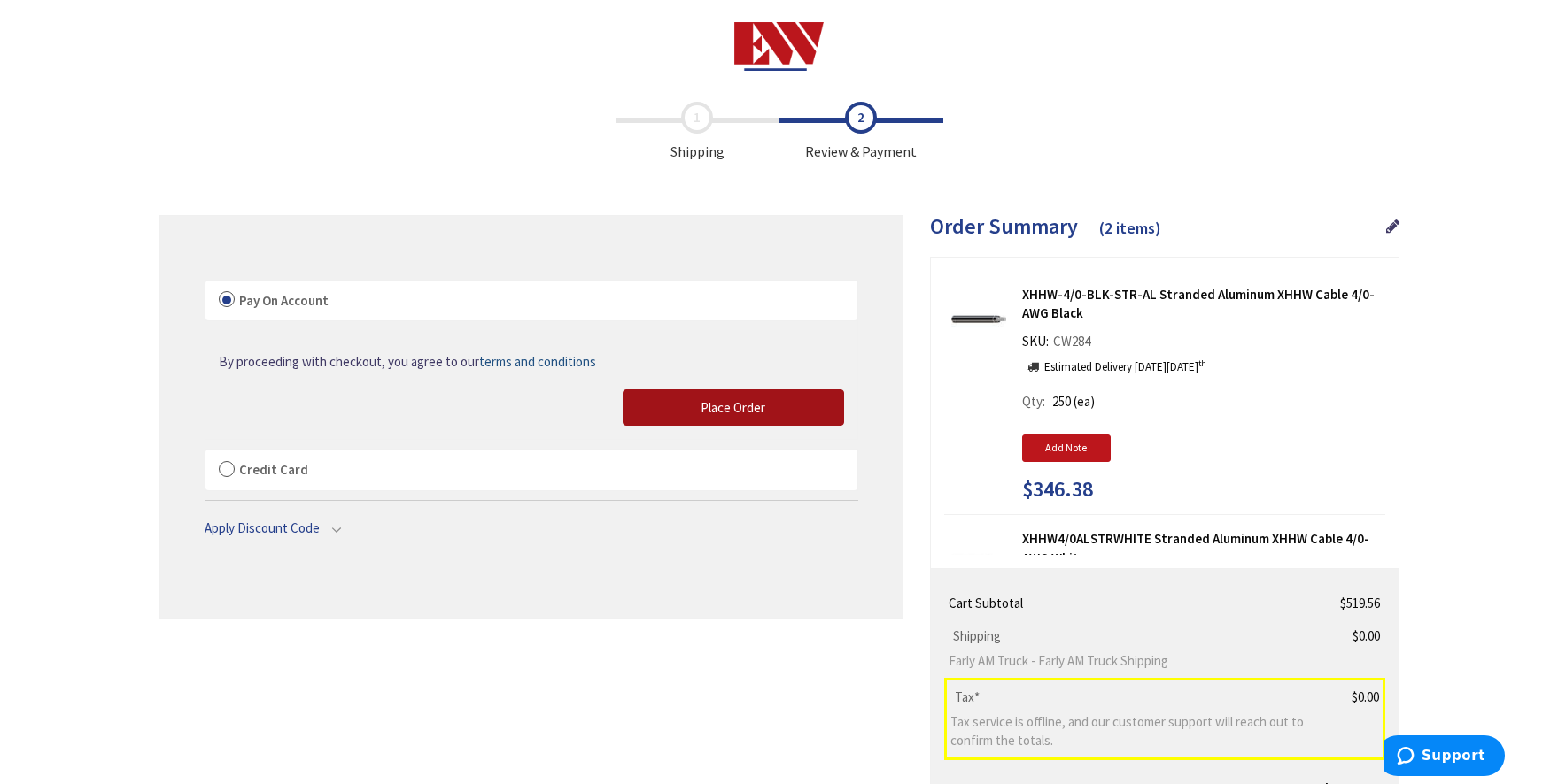
click at [672, 407] on button "Place Order" at bounding box center [733, 408] width 221 height 37
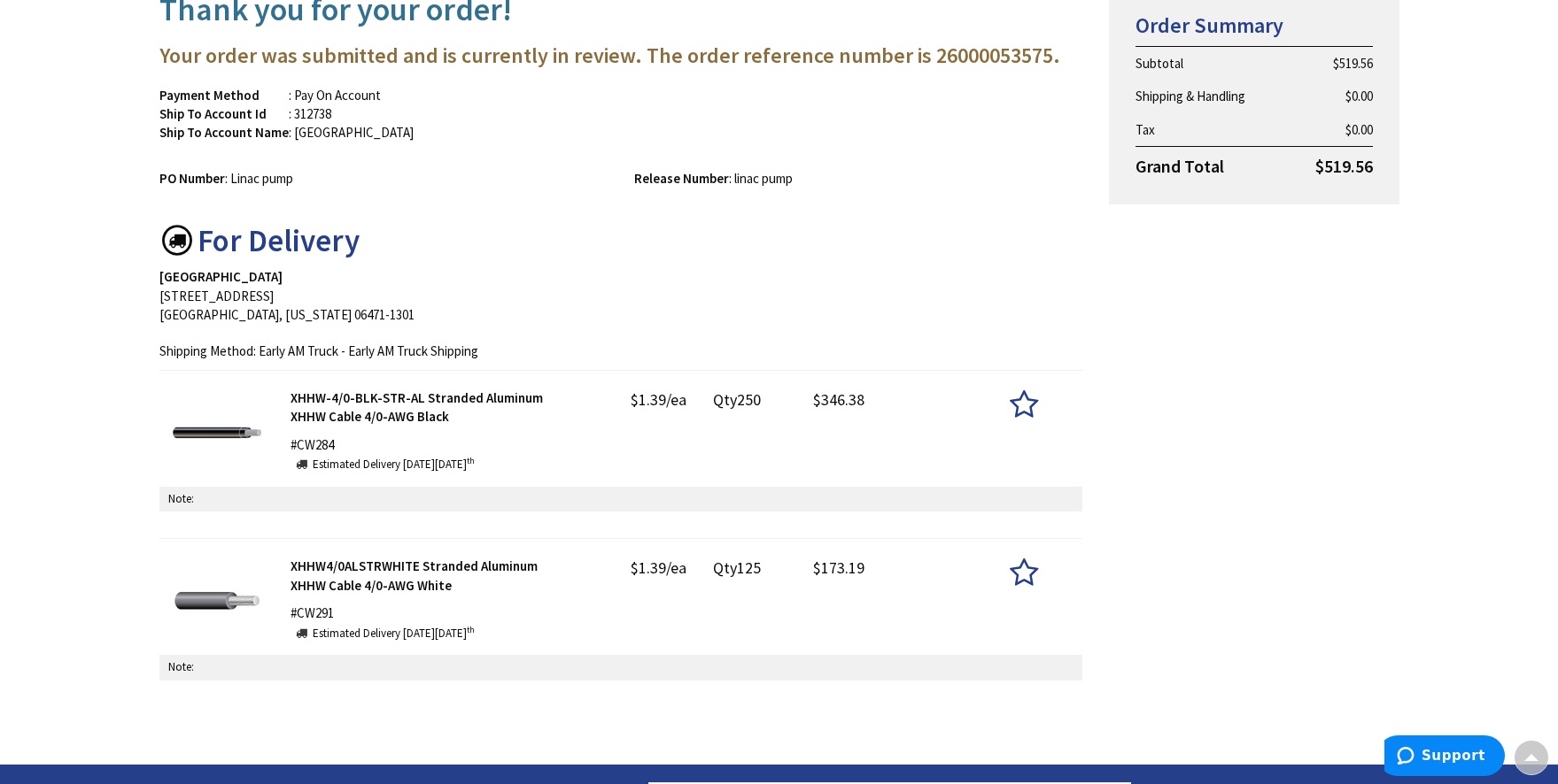
scroll to position [257, 0]
